Goal: Transaction & Acquisition: Purchase product/service

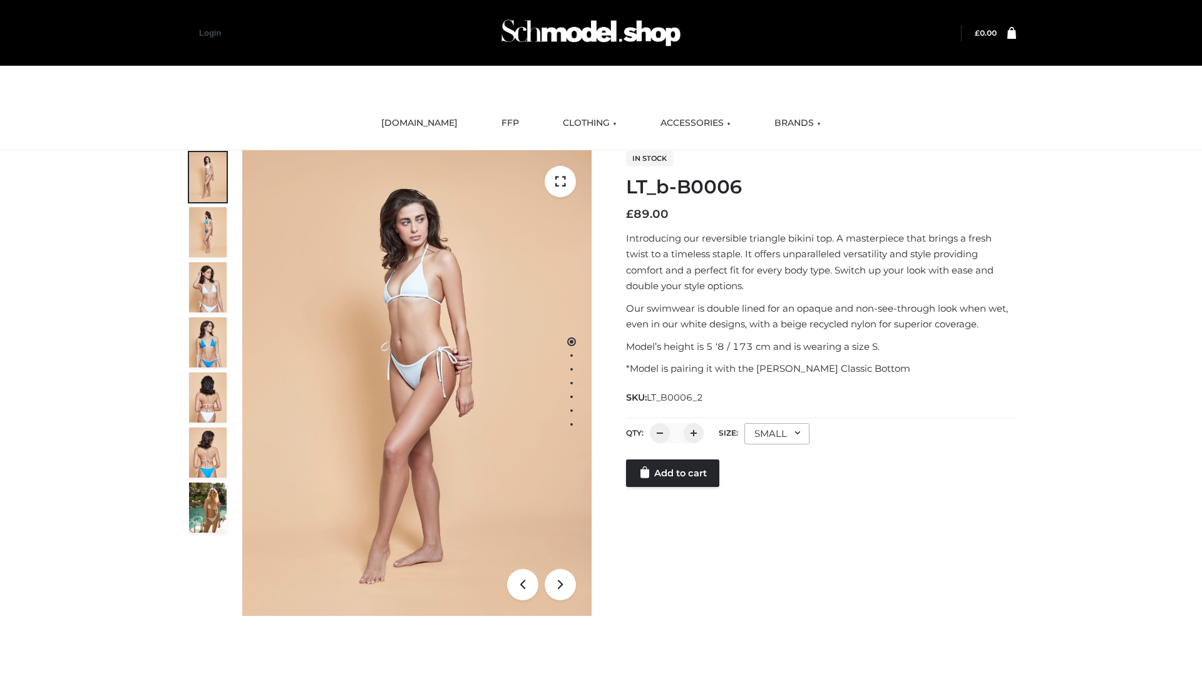
click at [674, 487] on link "Add to cart" at bounding box center [672, 474] width 93 height 28
